Goal: Information Seeking & Learning: Learn about a topic

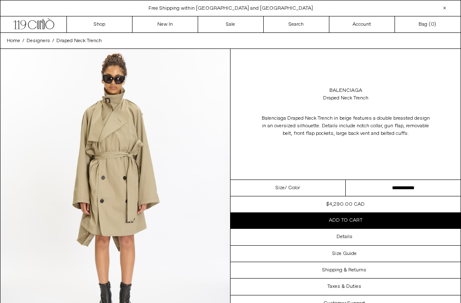
click at [98, 45] on div "Close dialog JOIN OUR MAILING LIST Subscribe to receive 10% off your first purc…" at bounding box center [230, 151] width 461 height 303
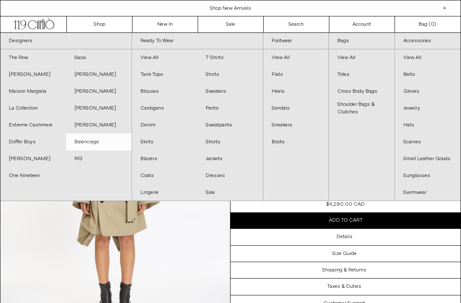
click at [91, 143] on link "Balenciaga" at bounding box center [99, 141] width 66 height 17
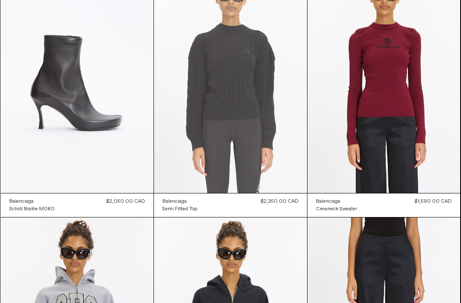
scroll to position [361, 0]
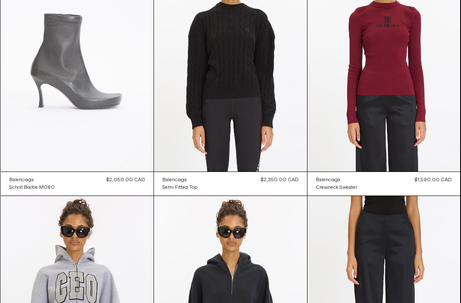
click at [77, 132] on at bounding box center [77, 56] width 153 height 229
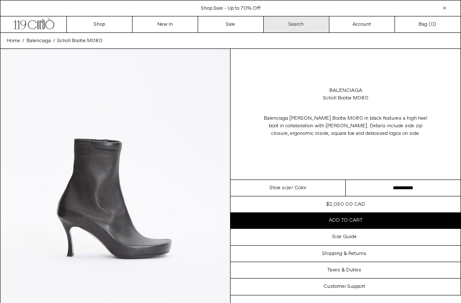
click at [325, 22] on link "Search" at bounding box center [297, 24] width 66 height 16
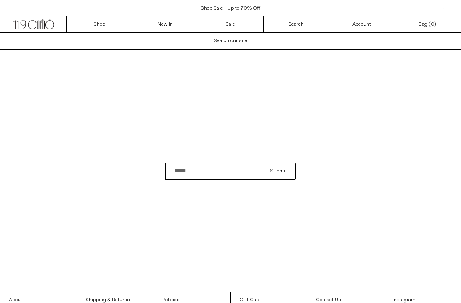
click at [205, 170] on input "Search" at bounding box center [213, 170] width 96 height 17
type input "*******"
click at [262, 162] on button "Submit" at bounding box center [279, 170] width 34 height 17
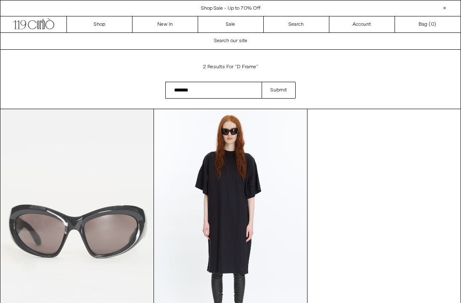
click at [90, 175] on at bounding box center [77, 223] width 153 height 229
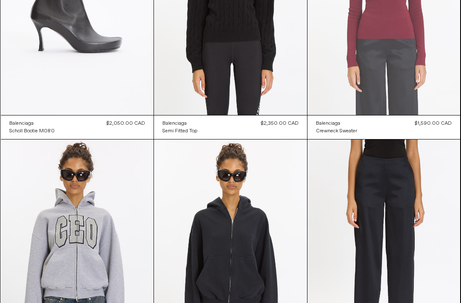
click at [397, 75] on at bounding box center [384, 0] width 153 height 229
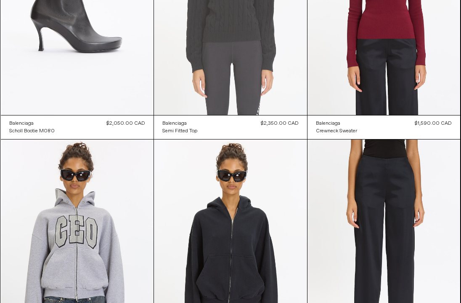
click at [255, 40] on at bounding box center [230, 1] width 153 height 230
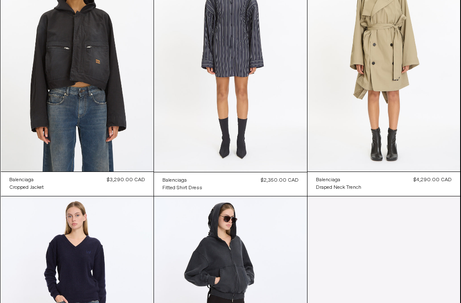
scroll to position [1121, 0]
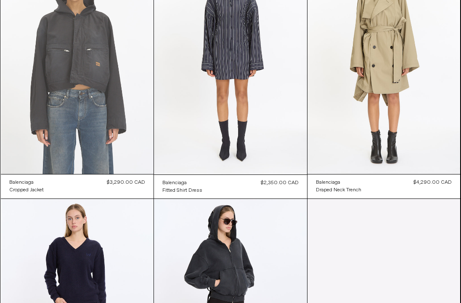
click at [80, 110] on at bounding box center [77, 58] width 153 height 229
